Goal: Task Accomplishment & Management: Complete application form

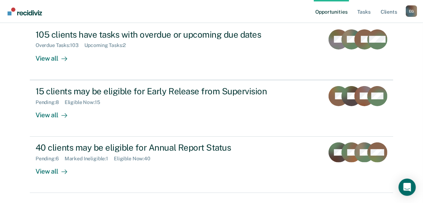
scroll to position [101, 0]
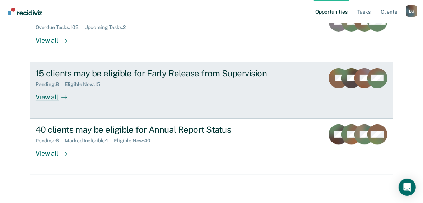
click at [165, 79] on div "Pending : 8 Eligible Now : 15" at bounding box center [162, 83] width 252 height 9
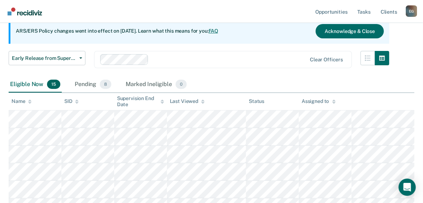
scroll to position [86, 0]
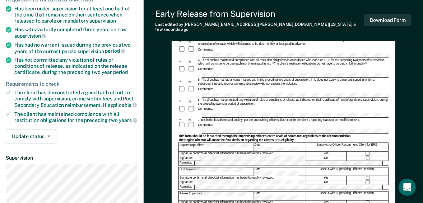
scroll to position [57, 0]
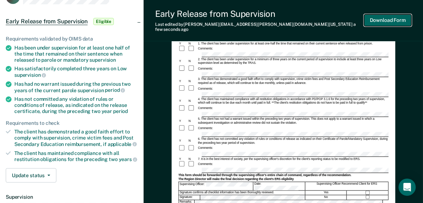
click at [390, 20] on button "Download Form" at bounding box center [387, 20] width 47 height 12
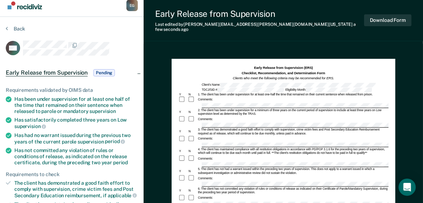
scroll to position [0, 0]
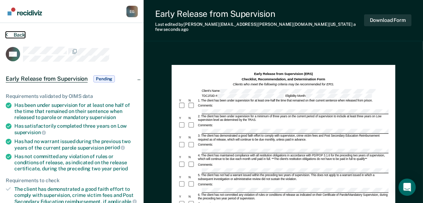
click at [14, 33] on button "Back" at bounding box center [15, 35] width 19 height 6
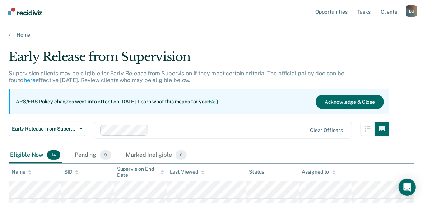
scroll to position [86, 0]
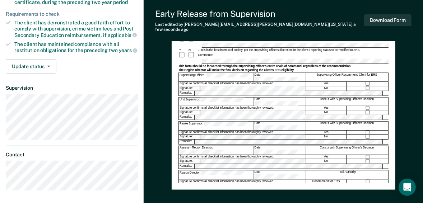
scroll to position [172, 0]
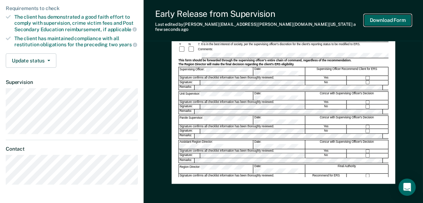
click at [376, 18] on button "Download Form" at bounding box center [387, 20] width 47 height 12
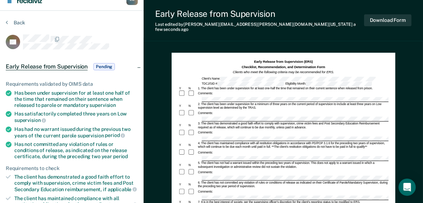
scroll to position [0, 0]
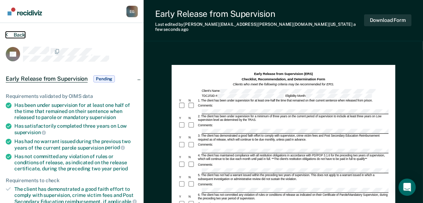
click at [14, 35] on button "Back" at bounding box center [15, 35] width 19 height 6
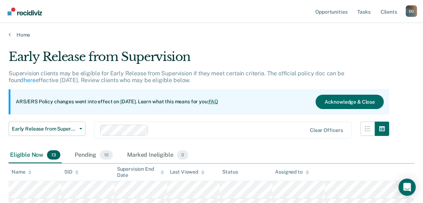
scroll to position [86, 0]
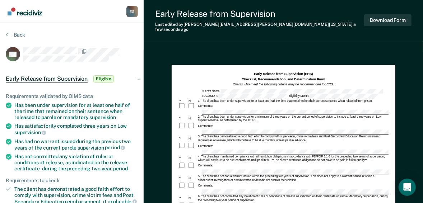
click at [236, 122] on div "Comments:" at bounding box center [283, 125] width 210 height 7
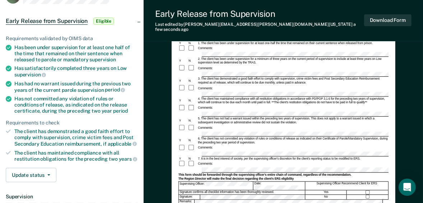
scroll to position [57, 0]
click at [378, 18] on button "Download Form" at bounding box center [387, 20] width 47 height 12
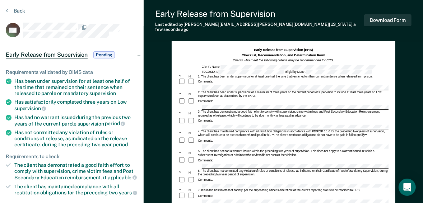
scroll to position [0, 0]
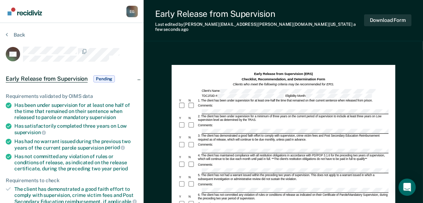
click at [10, 34] on button "Back" at bounding box center [15, 35] width 19 height 6
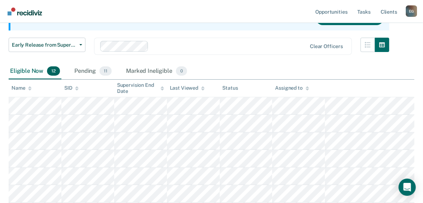
scroll to position [86, 0]
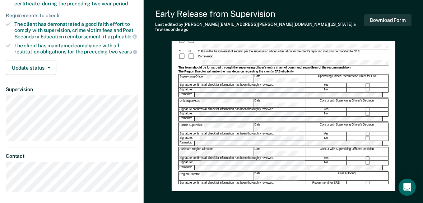
scroll to position [172, 0]
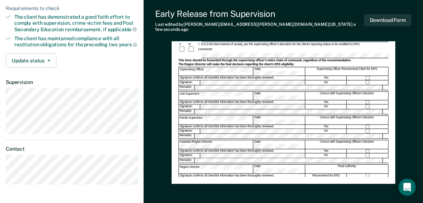
click at [366, 67] on div "Supervising Officer Recommend Client for ERS" at bounding box center [346, 71] width 83 height 9
click at [386, 18] on button "Download Form" at bounding box center [387, 20] width 47 height 12
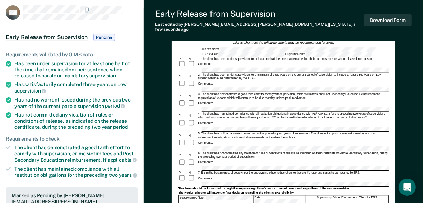
scroll to position [0, 0]
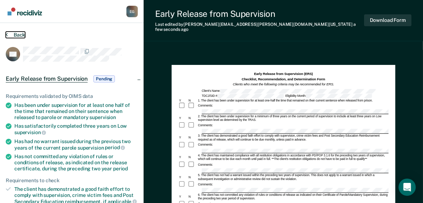
click at [7, 32] on icon at bounding box center [7, 35] width 2 height 6
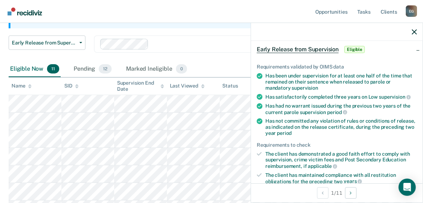
scroll to position [86, 0]
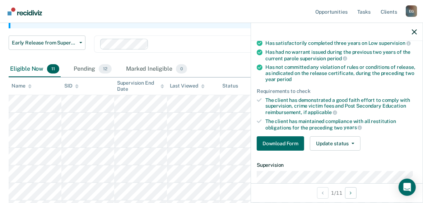
click at [230, 62] on div "Eligible Now 11 Pending 12 Marked Ineligible 0" at bounding box center [211, 69] width 405 height 16
click at [414, 29] on button "button" at bounding box center [414, 32] width 5 height 6
